Goal: Task Accomplishment & Management: Manage account settings

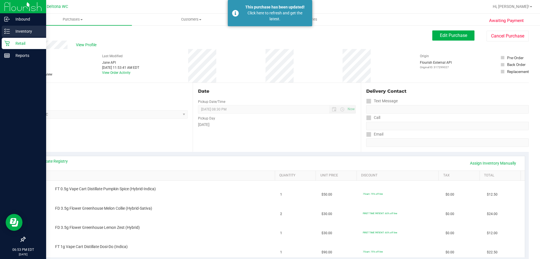
click at [5, 29] on icon at bounding box center [5, 29] width 1 height 1
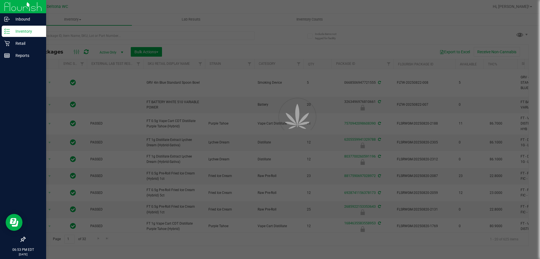
click at [198, 32] on div at bounding box center [270, 129] width 540 height 259
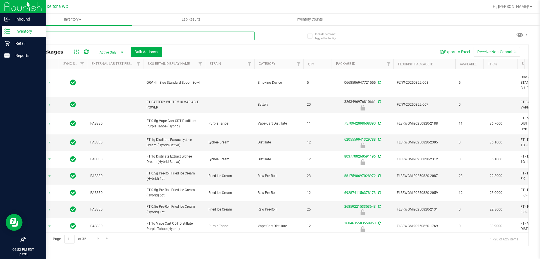
click at [188, 33] on input "text" at bounding box center [140, 36] width 230 height 8
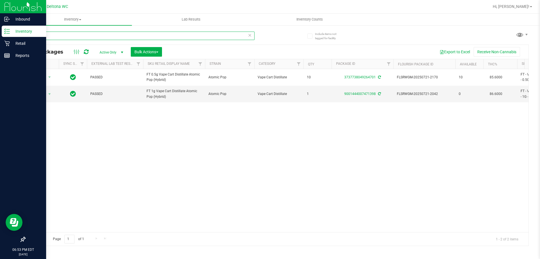
type input "atm"
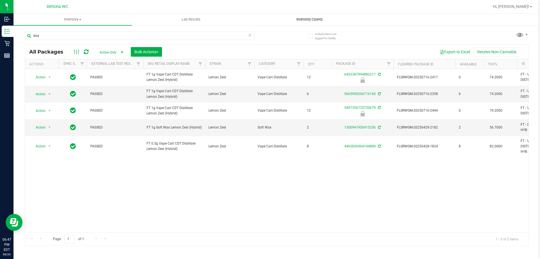
click at [297, 20] on span "Inventory Counts" at bounding box center [310, 19] width 42 height 5
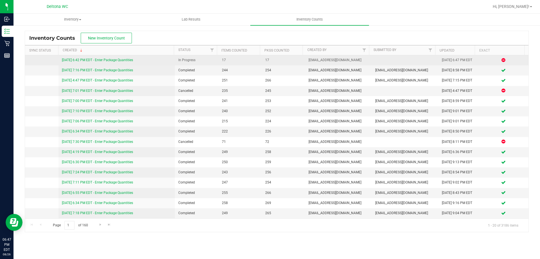
click at [122, 59] on link "[DATE] 6:42 PM EDT - Enter Package Quantities" at bounding box center [97, 60] width 71 height 4
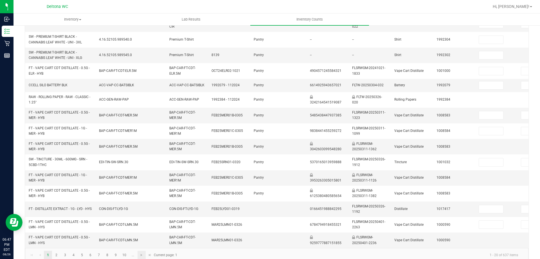
scroll to position [171, 0]
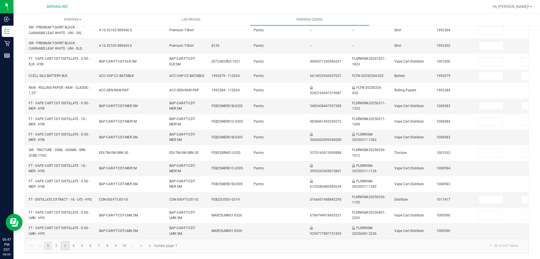
click at [68, 245] on link "3" at bounding box center [65, 245] width 8 height 8
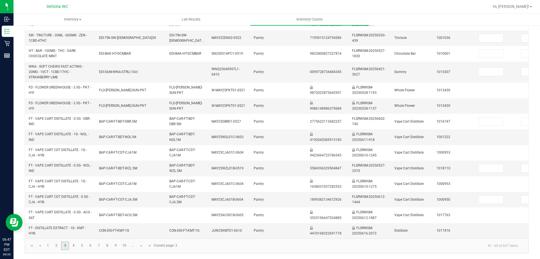
type input "7"
type input "0"
type input "2"
type input "0"
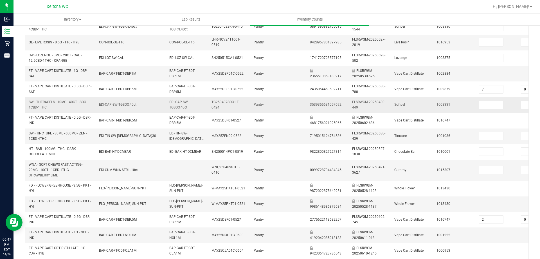
scroll to position [31, 0]
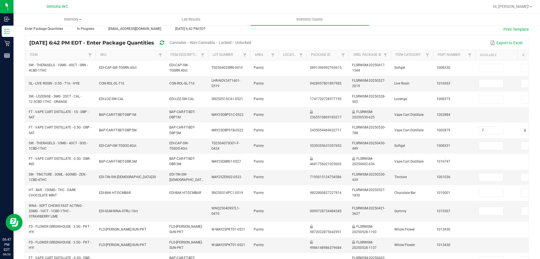
click at [186, 43] on span "Cannabis" at bounding box center [178, 42] width 17 height 5
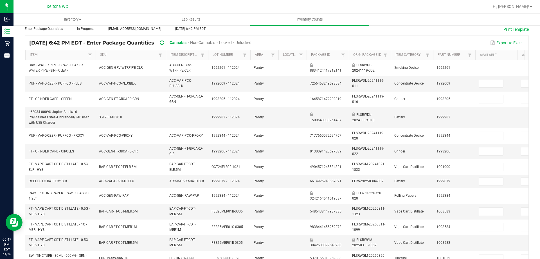
click at [251, 43] on span "Unlocked" at bounding box center [243, 42] width 16 height 5
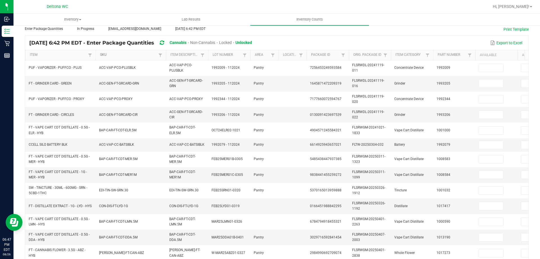
click at [117, 54] on link "SKU" at bounding box center [128, 55] width 57 height 5
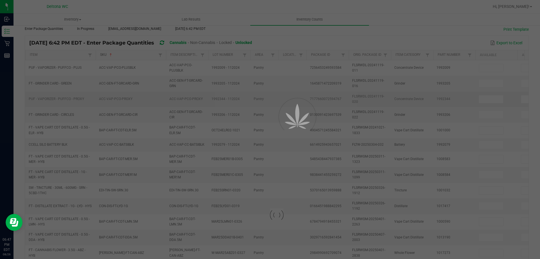
type input "0"
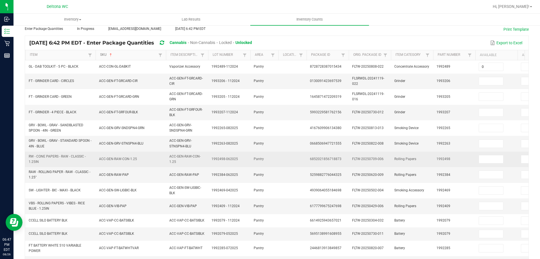
scroll to position [159, 0]
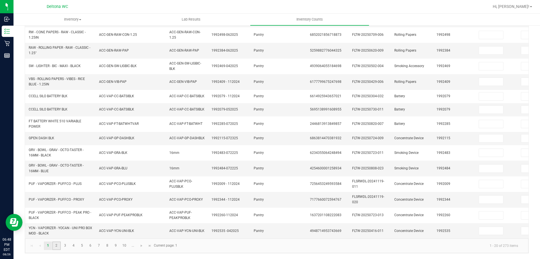
click at [56, 244] on link "2" at bounding box center [56, 245] width 8 height 8
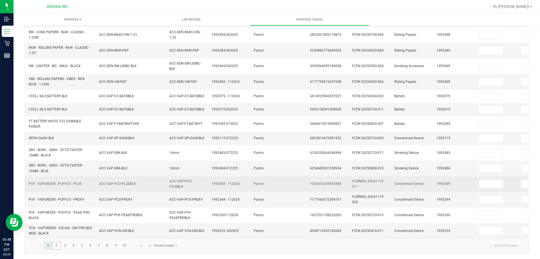
type input "2"
type input "0"
type input "2"
type input "0"
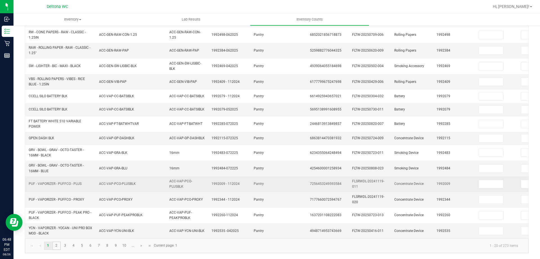
type input "0"
type input "8"
type input "0"
type input "6"
type input "7"
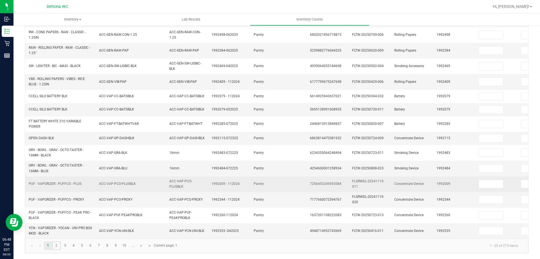
type input "0"
type input "5"
type input "0"
type input "6"
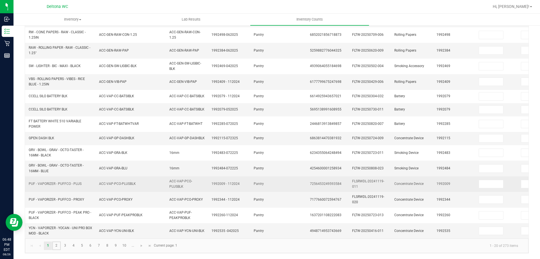
type input "2"
type input "0"
type input "9"
type input "0"
type input "5"
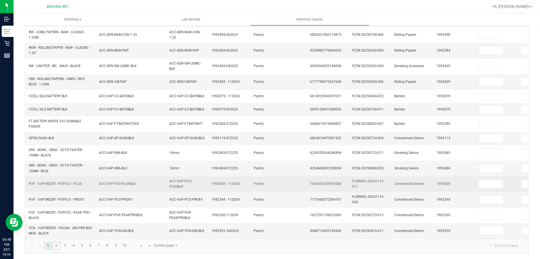
type input "0"
type input "10"
type input "0"
type input "8"
type input "0"
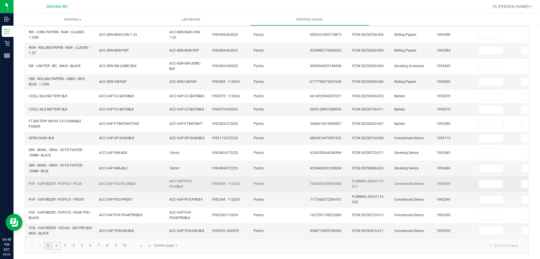
type input "2"
type input "0"
type input "5"
type input "0"
type input "4"
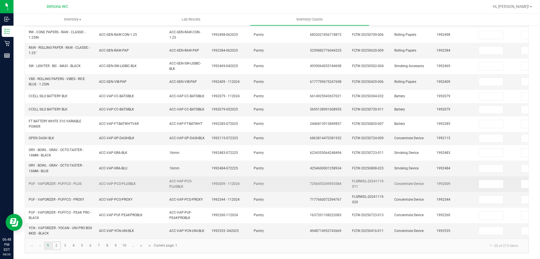
type input "0"
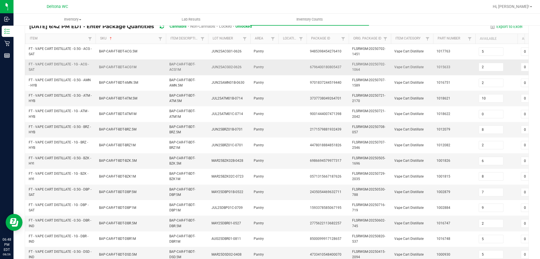
scroll to position [46, 0]
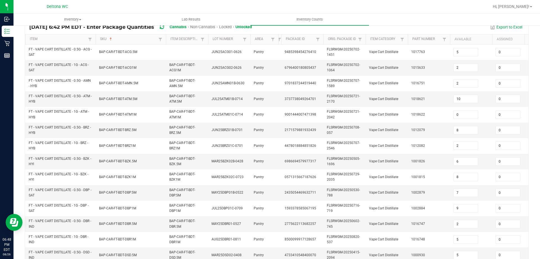
click at [275, 39] on tr "Item SKU Sorted Ascending Item Description Lot Number Area Location Package Id …" at bounding box center [301, 39] width 552 height 10
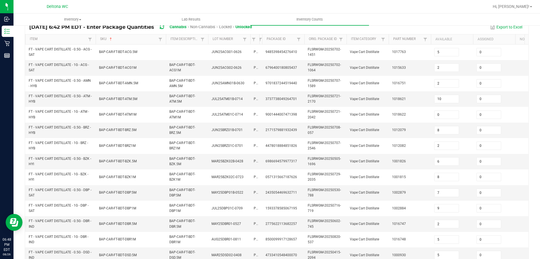
click at [259, 39] on span at bounding box center [259, 83] width 2 height 98
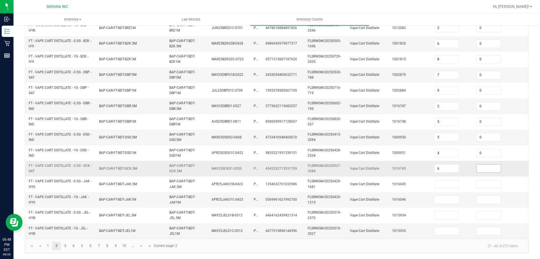
click at [482, 167] on input at bounding box center [489, 168] width 24 height 8
type input "0"
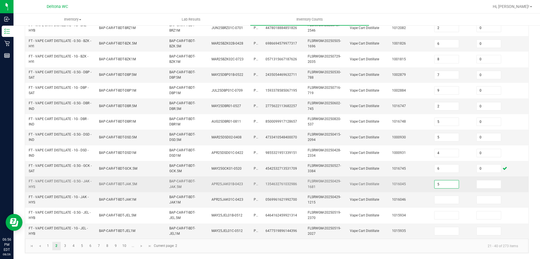
type input "5"
type input "0"
type input "6"
type input "0"
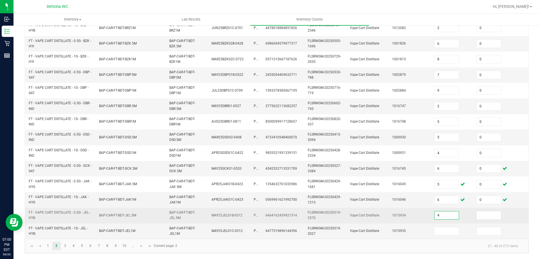
type input "4"
type input "0"
type input "1"
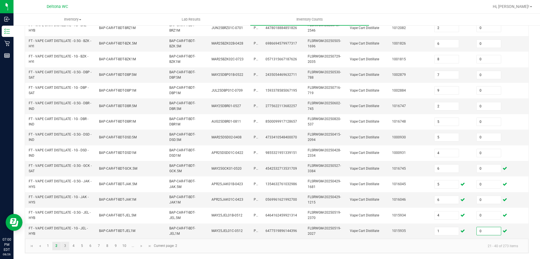
type input "0"
click at [62, 247] on link "3" at bounding box center [65, 245] width 8 height 8
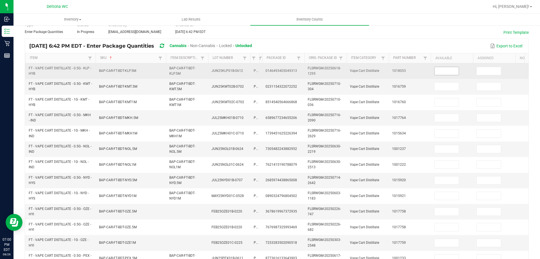
click at [446, 68] on input at bounding box center [447, 71] width 24 height 8
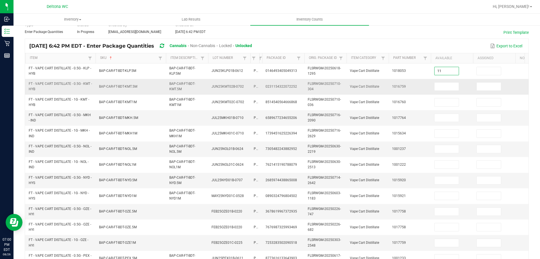
type input "11"
type input "0"
type input "5"
type input "0"
type input "4"
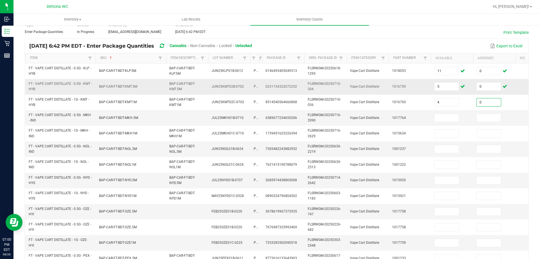
type input "0"
type input "11"
type input "0"
type input "2"
type input "0"
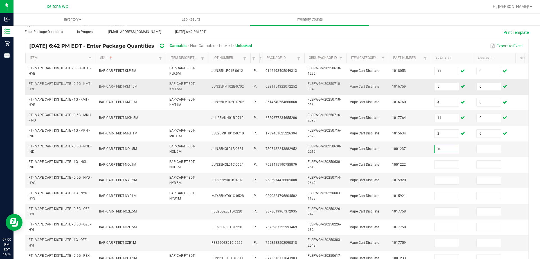
type input "10"
type input "0"
type input "12"
type input "0"
type input "10"
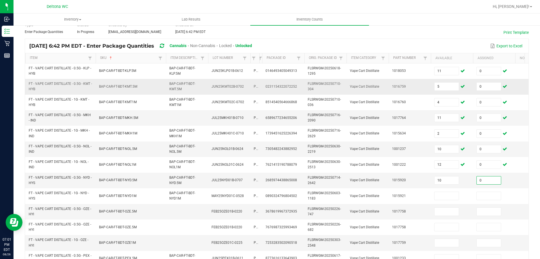
type input "0"
type input "3"
type input "0"
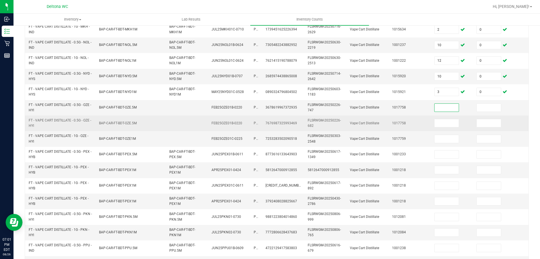
scroll to position [140, 0]
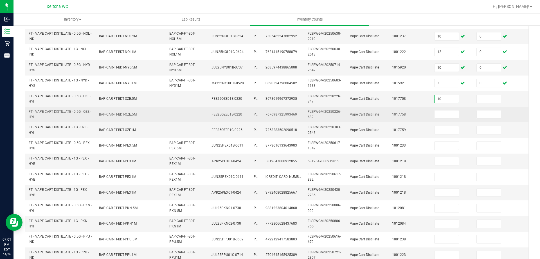
type input "10"
type input "0"
type input "10"
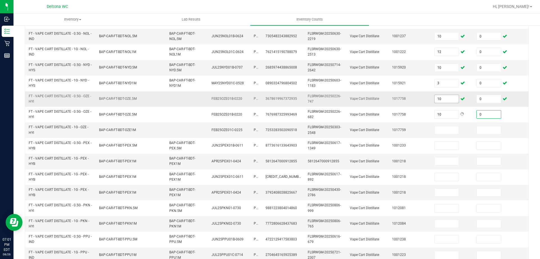
type input "0"
click at [441, 99] on input "10" at bounding box center [447, 99] width 24 height 8
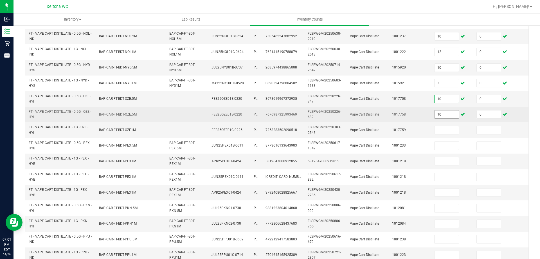
click at [446, 113] on input "10" at bounding box center [447, 114] width 24 height 8
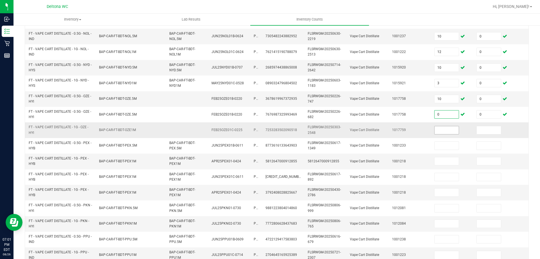
type input "0"
click at [443, 129] on input at bounding box center [447, 130] width 24 height 8
type input "3"
type input "0"
type input "2"
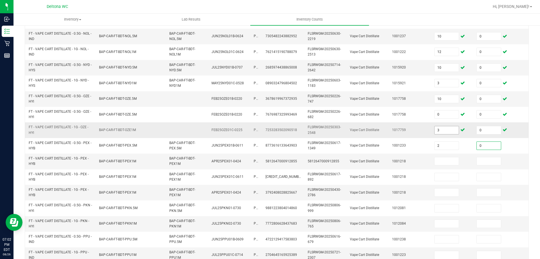
type input "0"
type input "7"
type input "0"
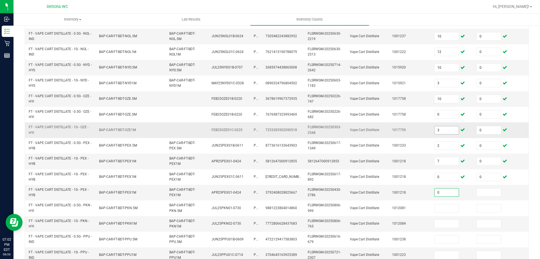
type input "0"
type input "8"
type input "0"
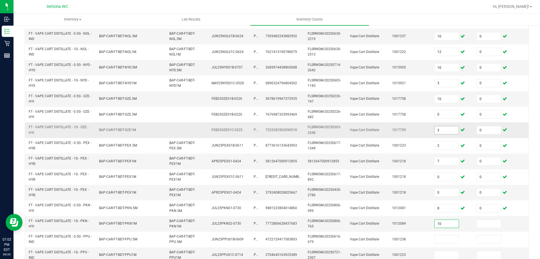
type input "10"
type input "0"
type input "9"
type input "0"
type input "5"
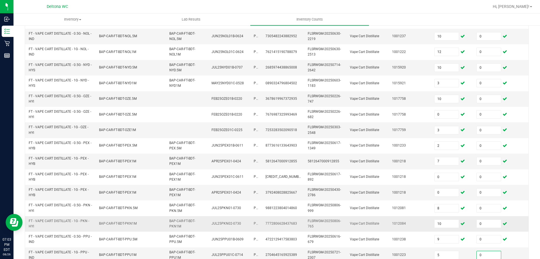
type input "0"
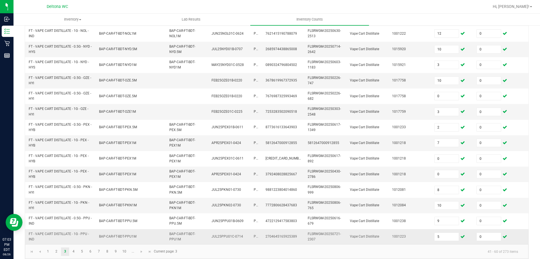
scroll to position [168, 0]
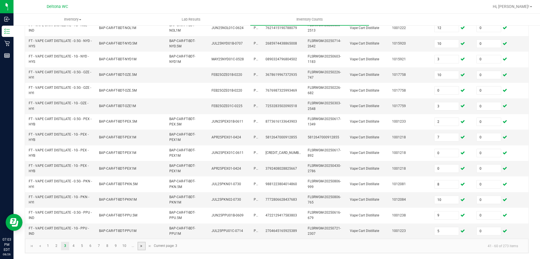
click at [143, 248] on span "Go to the next page" at bounding box center [141, 245] width 5 height 5
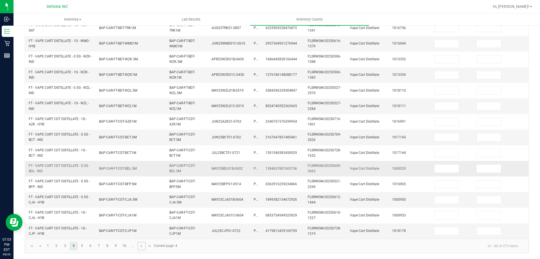
scroll to position [0, 0]
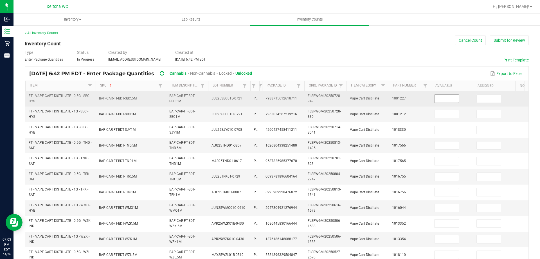
click at [450, 96] on input at bounding box center [447, 99] width 24 height 8
type input "12"
type input "0"
type input "3"
type input "0"
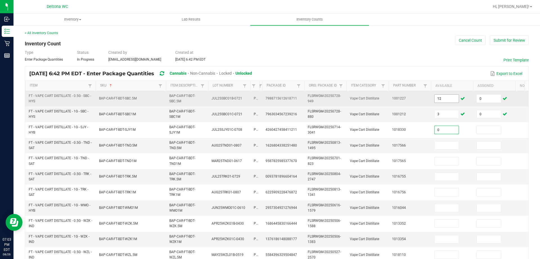
type input "0"
type input "4"
type input "0"
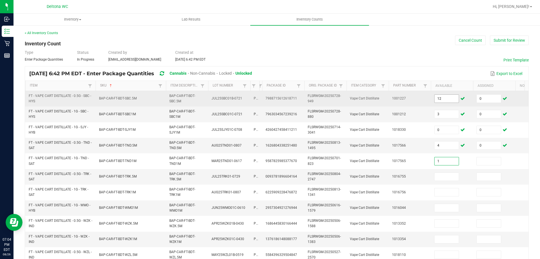
type input "1"
type input "0"
type input "10"
type input "0"
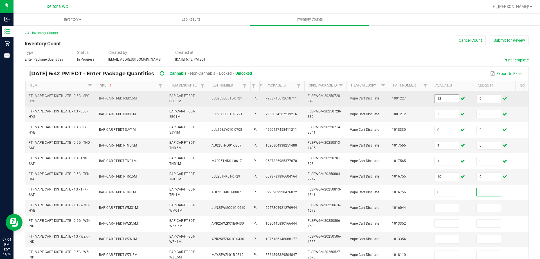
type input "0"
type input "1"
type input "0"
type input "1"
type input "0"
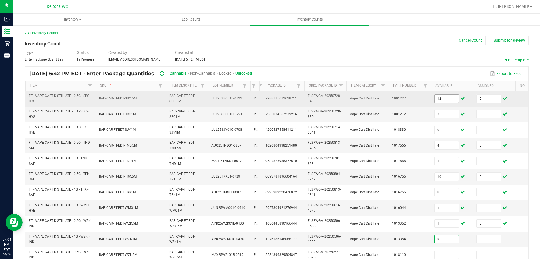
type input "8"
type input "0"
type input "6"
type input "0"
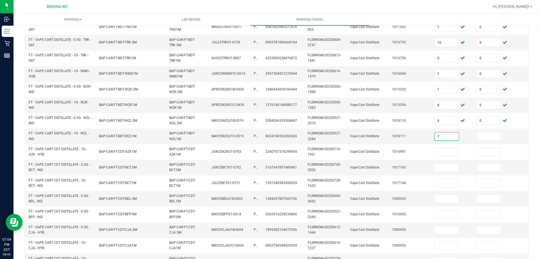
type input "7"
type input "0"
type input "7"
type input "0"
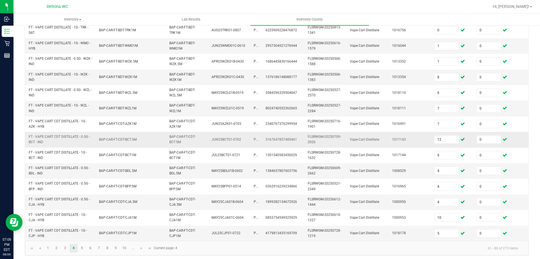
scroll to position [168, 0]
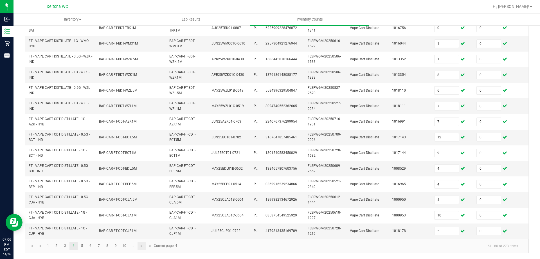
click at [144, 243] on link at bounding box center [142, 245] width 8 height 8
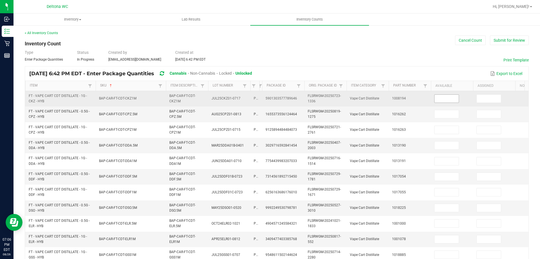
click at [438, 98] on input at bounding box center [447, 99] width 24 height 8
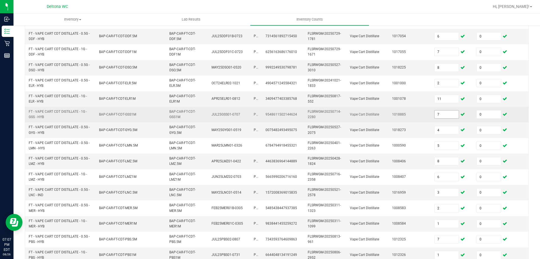
scroll to position [168, 0]
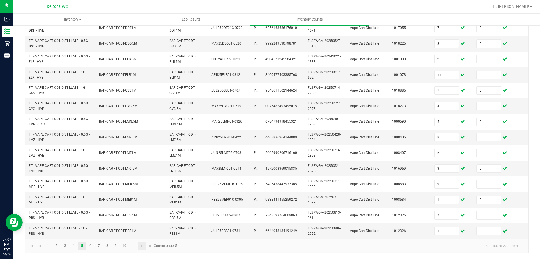
click at [144, 245] on link at bounding box center [142, 245] width 8 height 8
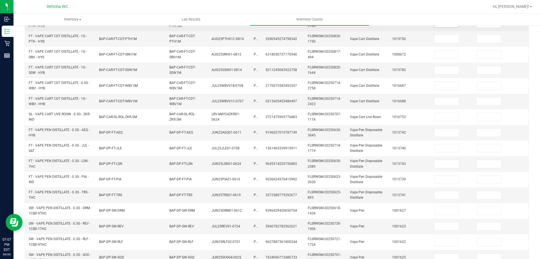
scroll to position [28, 0]
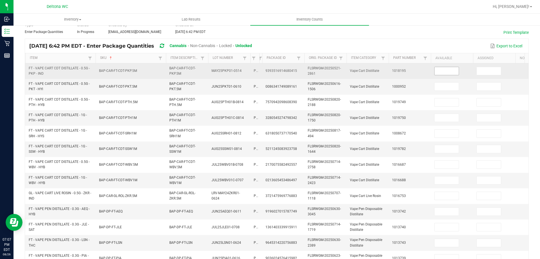
click at [457, 71] on input at bounding box center [447, 71] width 24 height 8
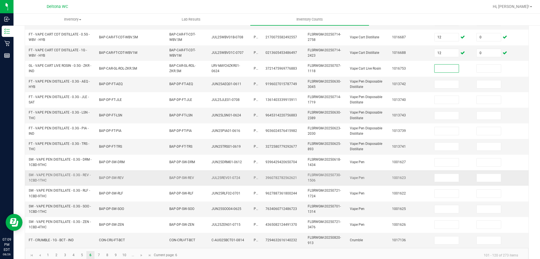
scroll to position [168, 0]
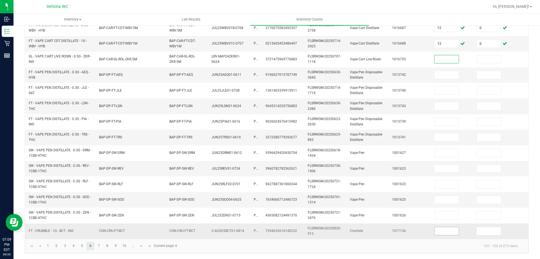
click at [441, 227] on input at bounding box center [447, 231] width 24 height 8
click at [495, 228] on input "5" at bounding box center [489, 231] width 24 height 8
click at [451, 228] on input at bounding box center [447, 231] width 24 height 8
click at [486, 230] on span at bounding box center [489, 230] width 25 height 8
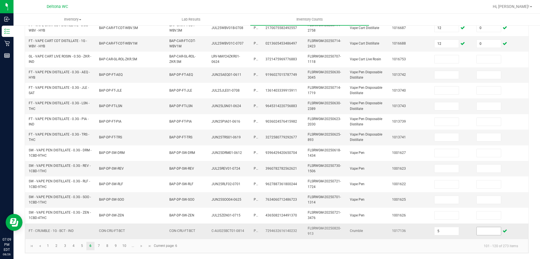
click at [488, 228] on input at bounding box center [489, 231] width 24 height 8
click at [143, 247] on span "Go to the next page" at bounding box center [141, 245] width 5 height 5
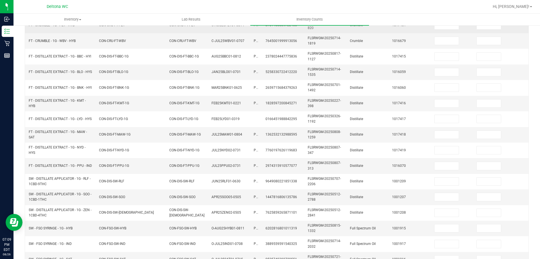
scroll to position [0, 0]
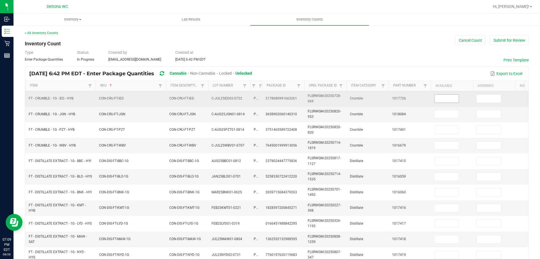
click at [442, 100] on input at bounding box center [447, 99] width 24 height 8
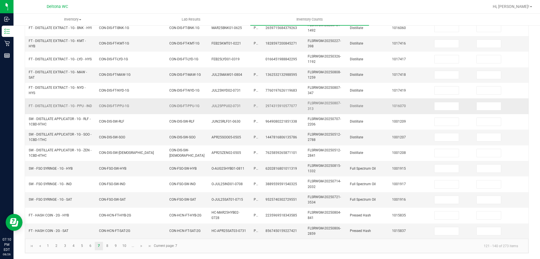
scroll to position [168, 0]
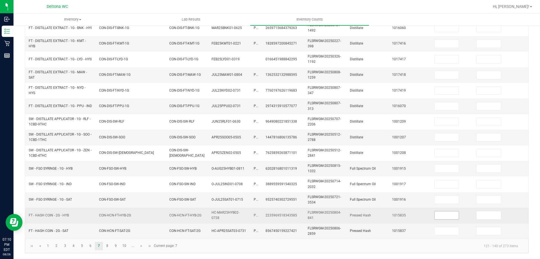
click at [441, 211] on input at bounding box center [447, 215] width 24 height 8
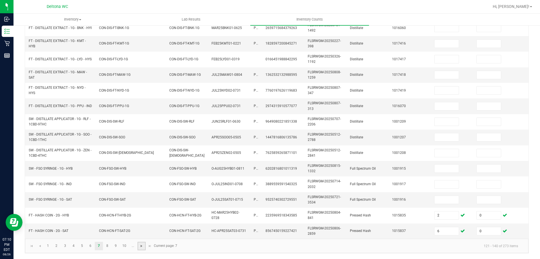
click at [142, 244] on span "Go to the next page" at bounding box center [141, 245] width 5 height 5
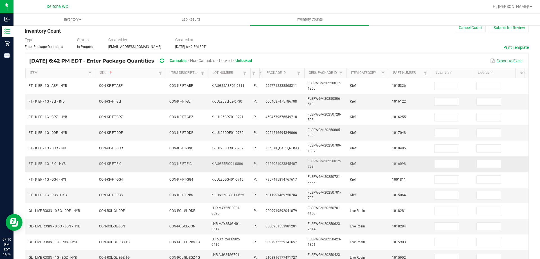
scroll to position [0, 0]
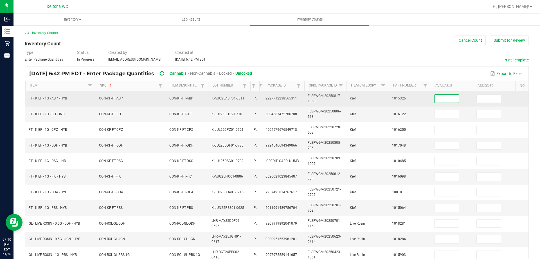
click at [439, 99] on input at bounding box center [447, 99] width 24 height 8
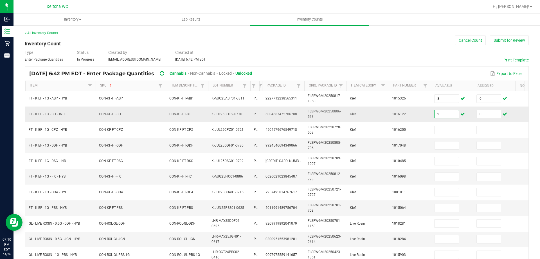
click at [446, 115] on input "2" at bounding box center [447, 114] width 24 height 8
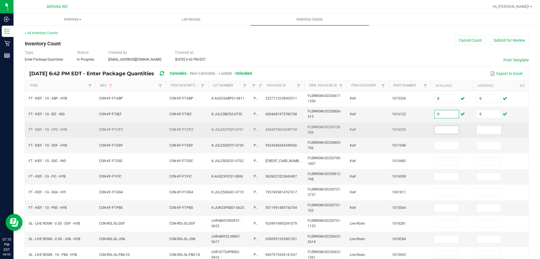
click at [445, 131] on input at bounding box center [447, 130] width 24 height 8
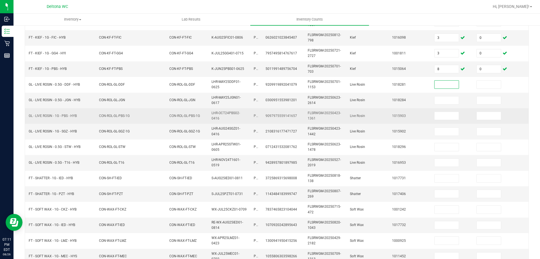
scroll to position [141, 0]
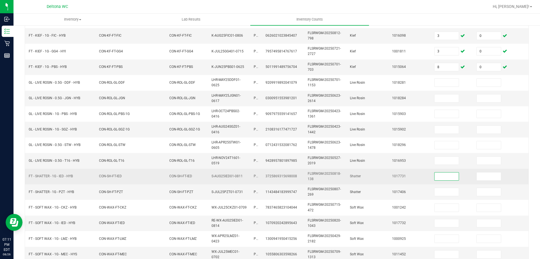
click at [440, 175] on input at bounding box center [447, 176] width 24 height 8
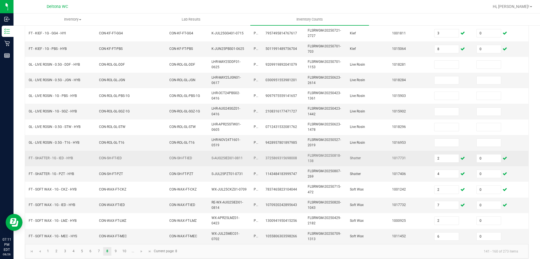
scroll to position [168, 0]
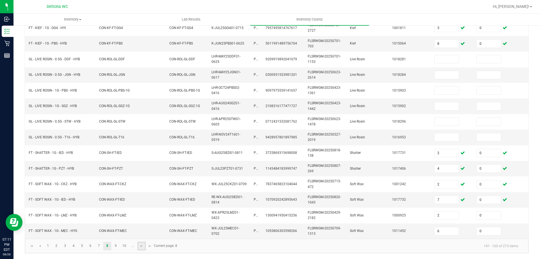
click at [138, 246] on link at bounding box center [142, 245] width 8 height 8
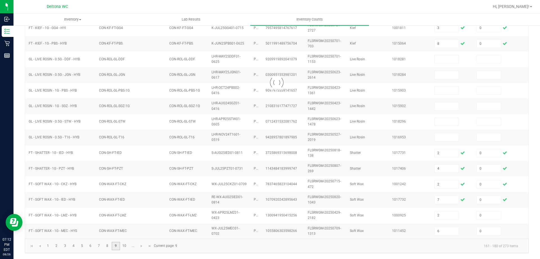
click at [116, 246] on link "9" at bounding box center [116, 245] width 8 height 8
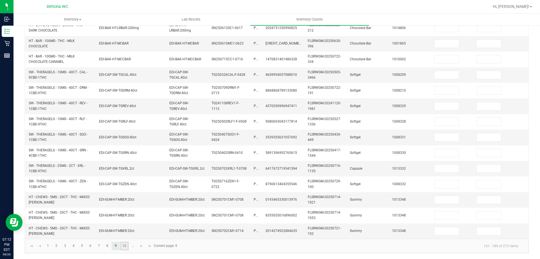
click at [122, 245] on link "10" at bounding box center [124, 245] width 8 height 8
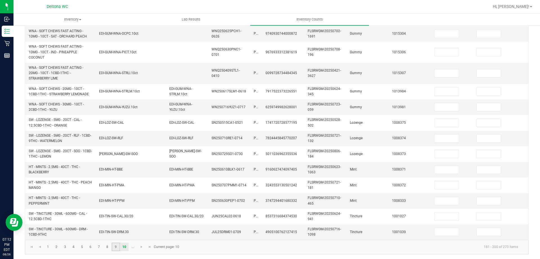
click at [118, 245] on link "9" at bounding box center [116, 246] width 8 height 8
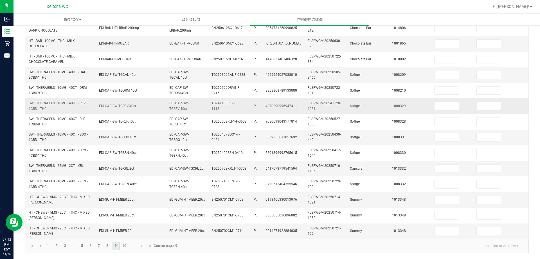
scroll to position [0, 0]
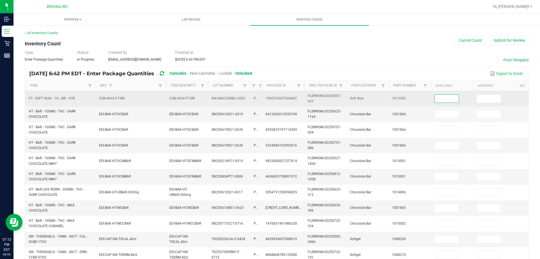
click at [444, 96] on input at bounding box center [447, 99] width 24 height 8
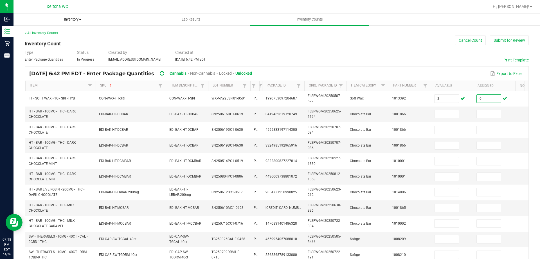
click at [97, 21] on span "Inventory" at bounding box center [73, 19] width 118 height 5
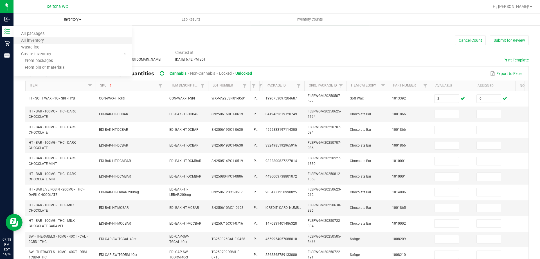
click at [65, 40] on li "All inventory" at bounding box center [73, 40] width 118 height 7
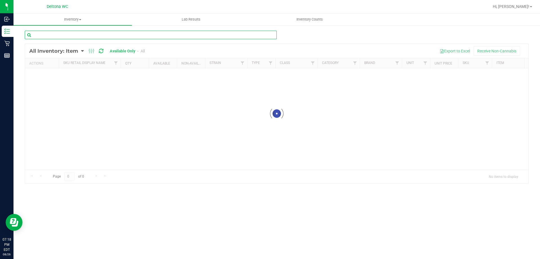
click at [82, 35] on input "text" at bounding box center [151, 35] width 252 height 8
click at [81, 37] on input "5396926540140220" at bounding box center [151, 35] width 252 height 8
